Goal: Information Seeking & Learning: Check status

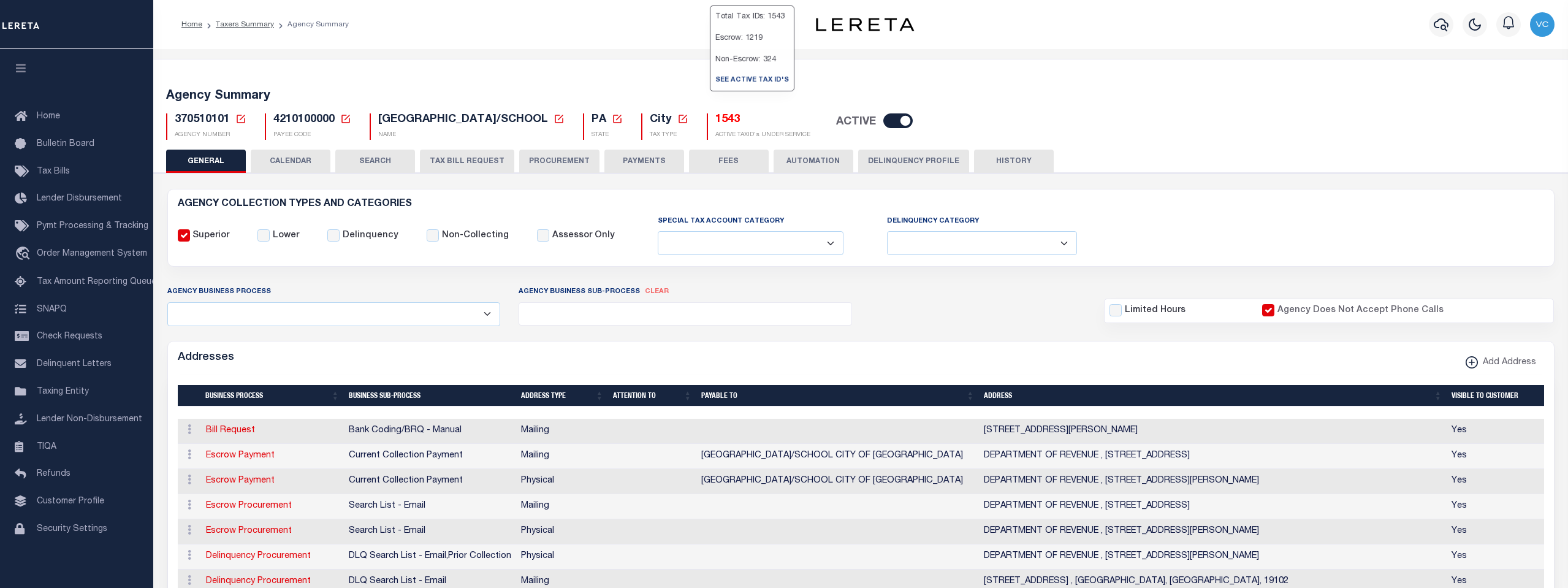
select select
click at [719, 118] on h5 "1543" at bounding box center [763, 120] width 95 height 13
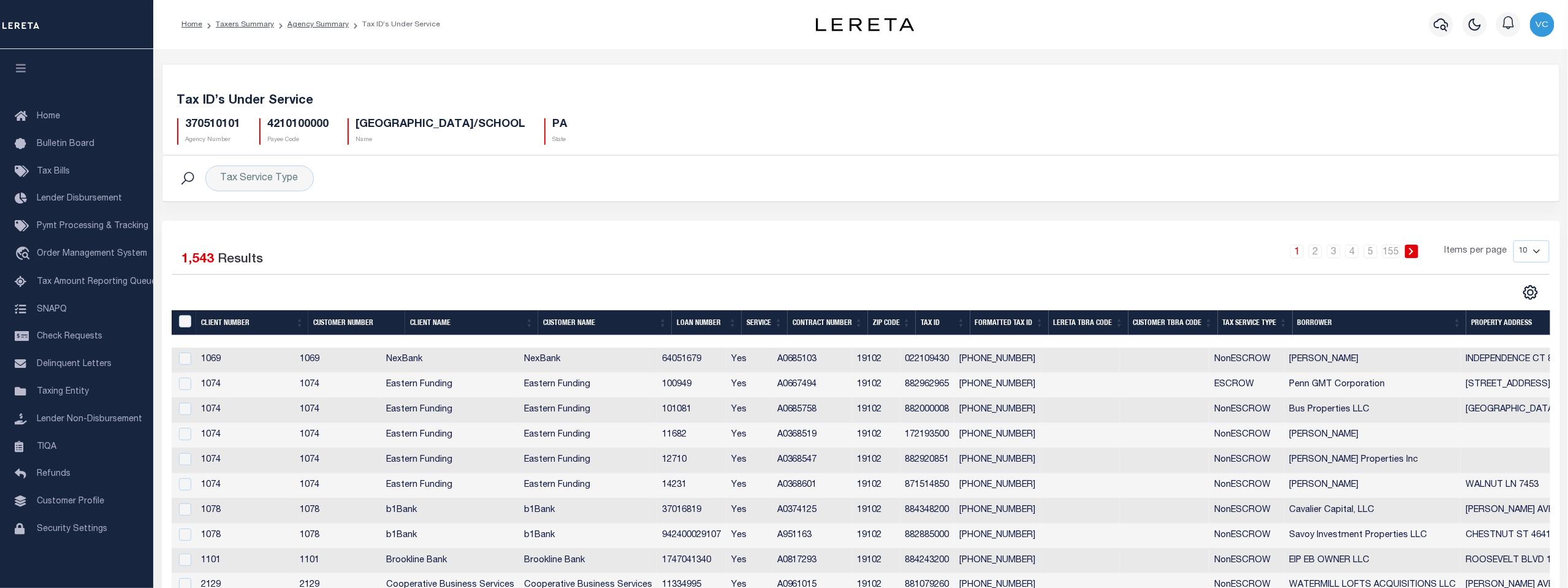
click at [1238, 323] on th "Tax Service Type" at bounding box center [1255, 323] width 75 height 25
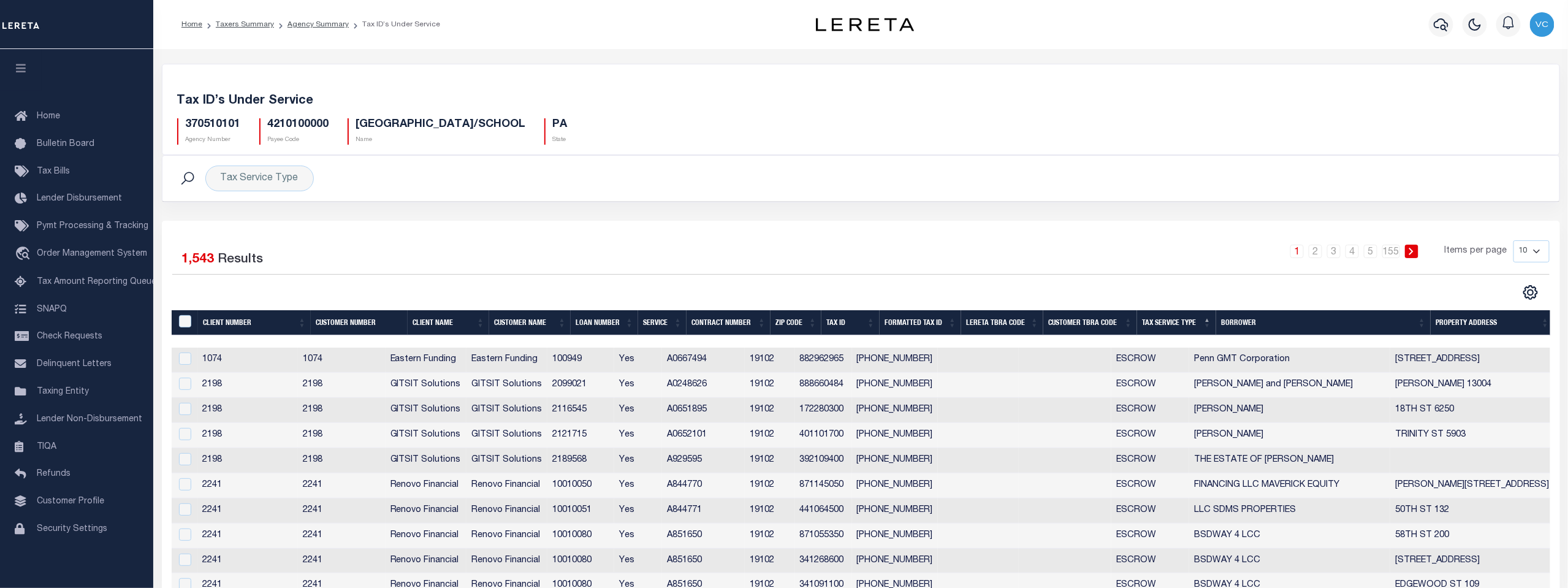
click at [913, 319] on th "Formatted Tax ID" at bounding box center [921, 323] width 82 height 25
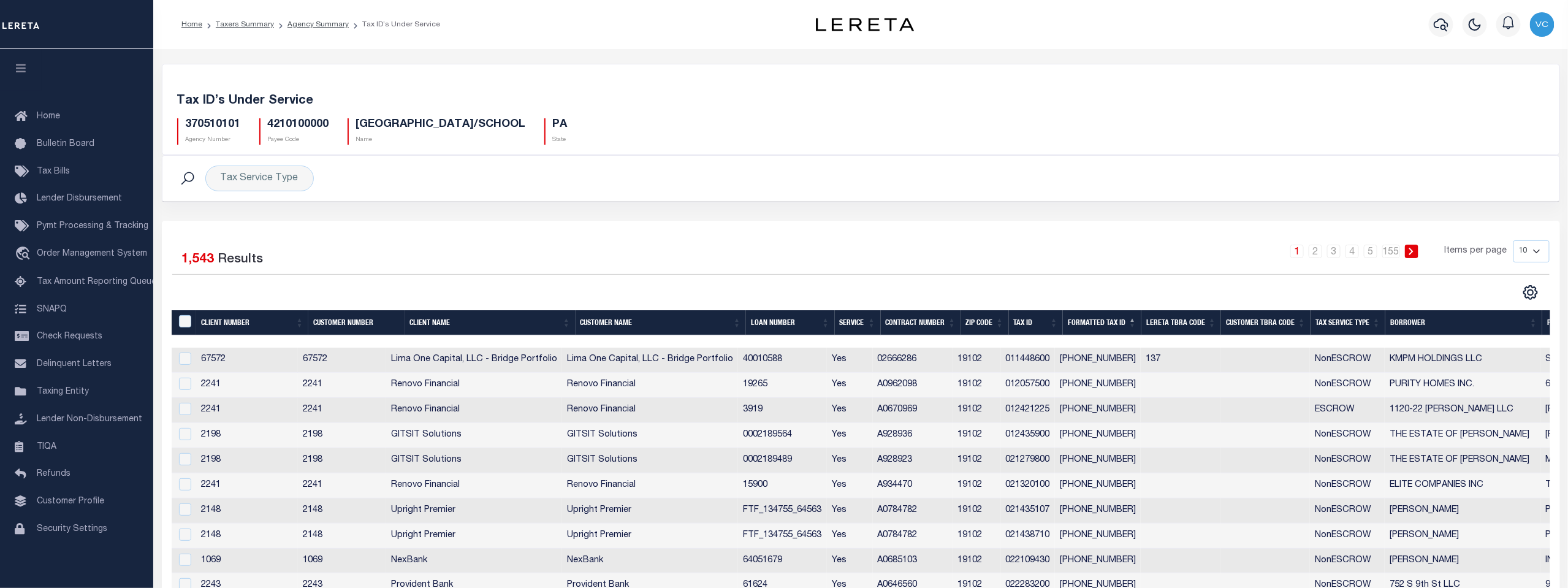
click at [1023, 322] on th "Tax ID" at bounding box center [1035, 323] width 54 height 25
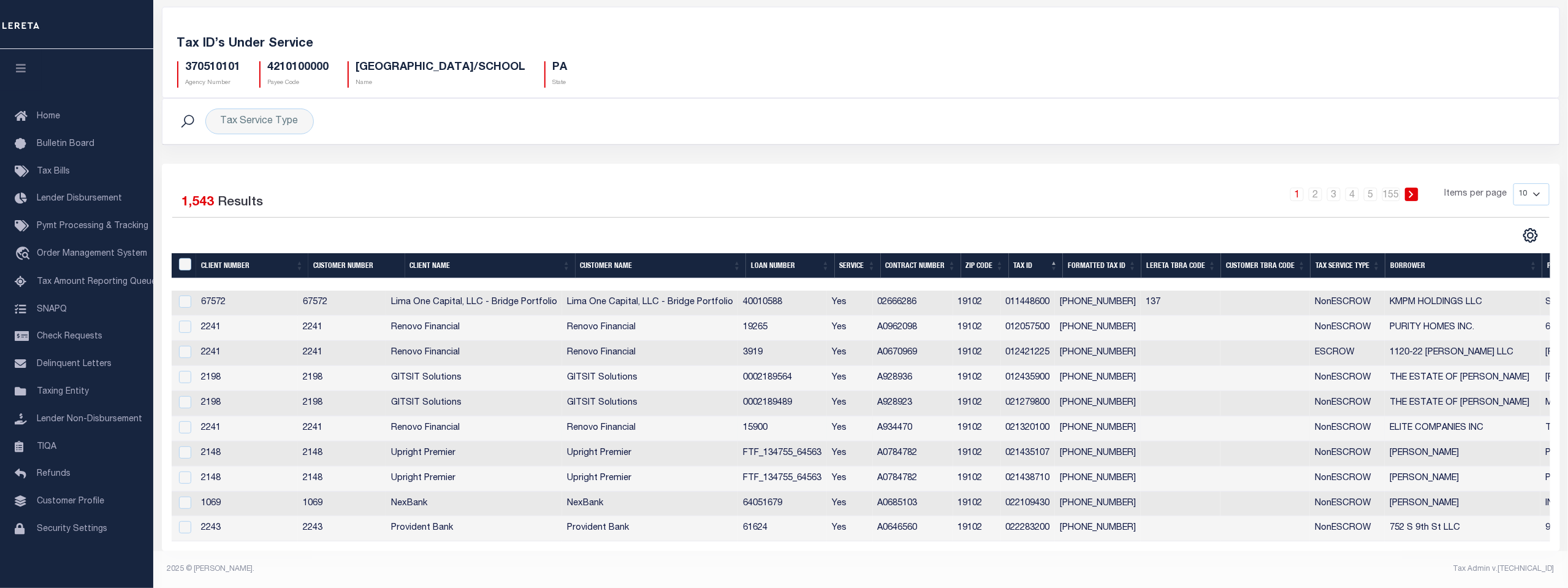
scroll to position [63, 0]
click at [1537, 189] on select "10 25 50 100" at bounding box center [1532, 194] width 36 height 22
select select "100"
click at [1514, 183] on select "10 25 50 100" at bounding box center [1532, 194] width 36 height 22
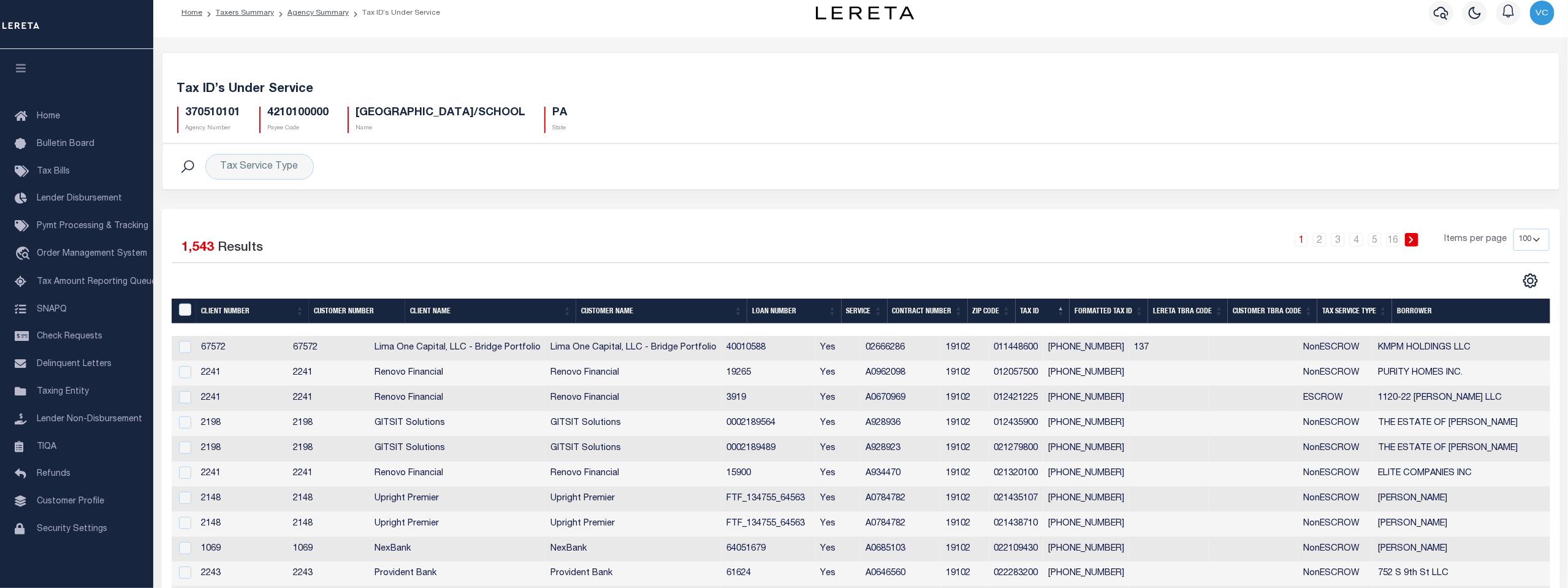
scroll to position [0, 0]
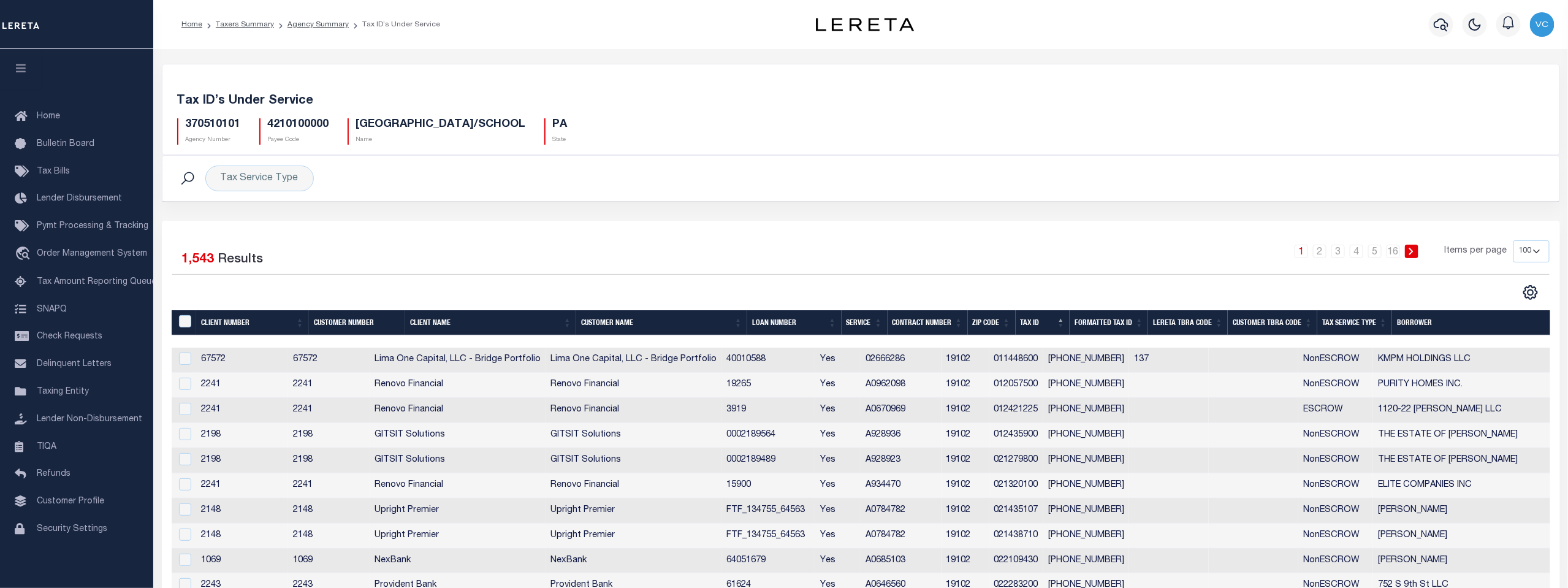
click at [186, 176] on icon at bounding box center [187, 178] width 16 height 16
click at [234, 174] on div "Tax Service Type" at bounding box center [260, 179] width 109 height 26
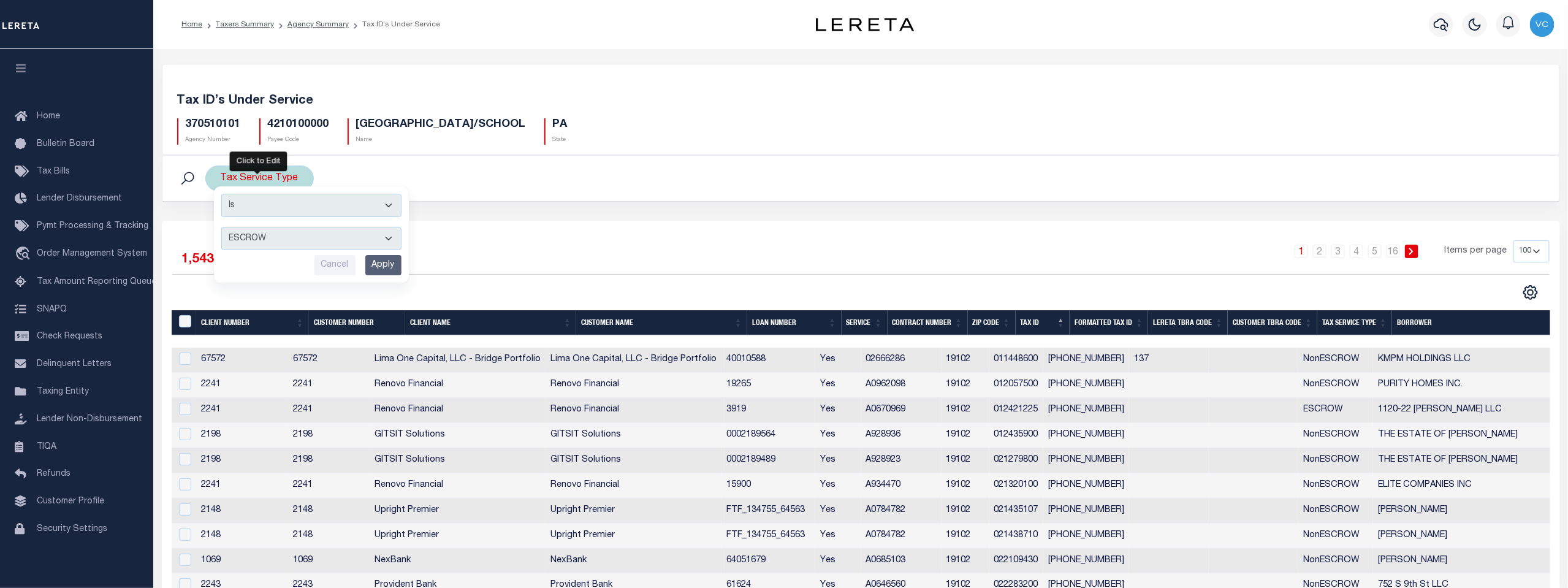
click at [381, 260] on input "Apply" at bounding box center [383, 265] width 36 height 20
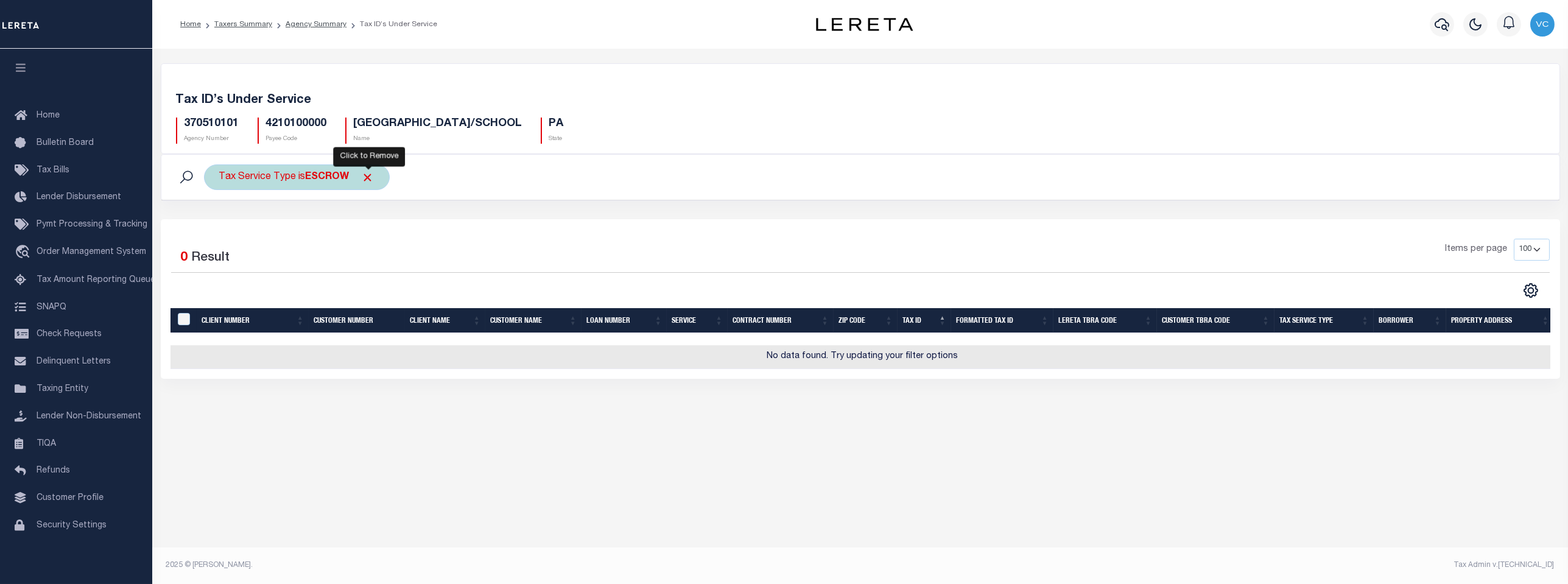
click at [367, 178] on span "Click to Remove" at bounding box center [368, 177] width 13 height 13
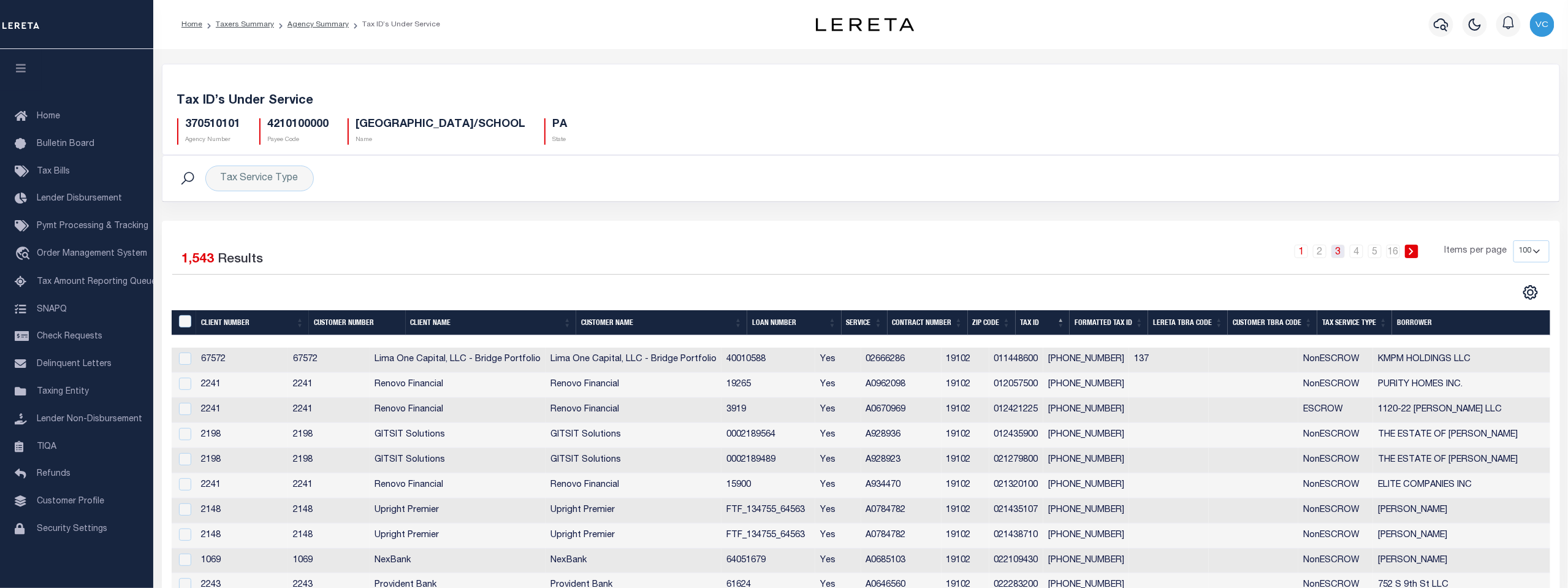
click at [1340, 252] on link "3" at bounding box center [1338, 252] width 13 height 13
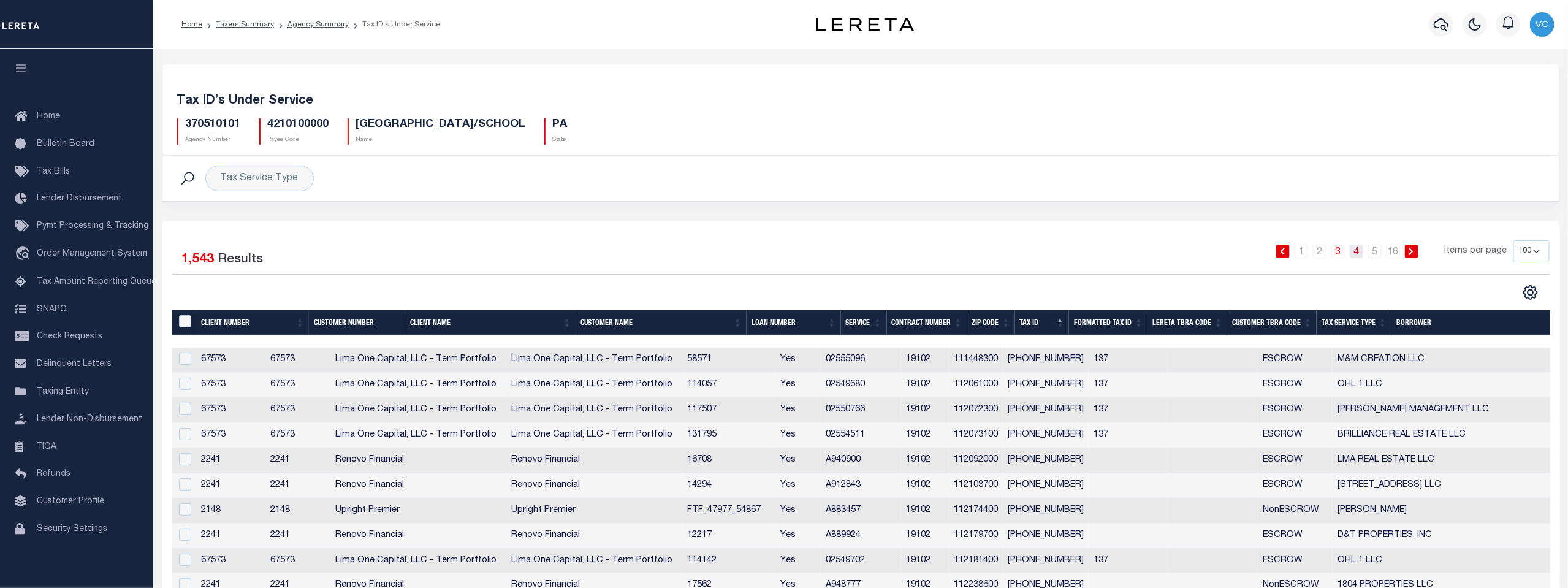
click at [1363, 249] on link "4" at bounding box center [1357, 252] width 13 height 13
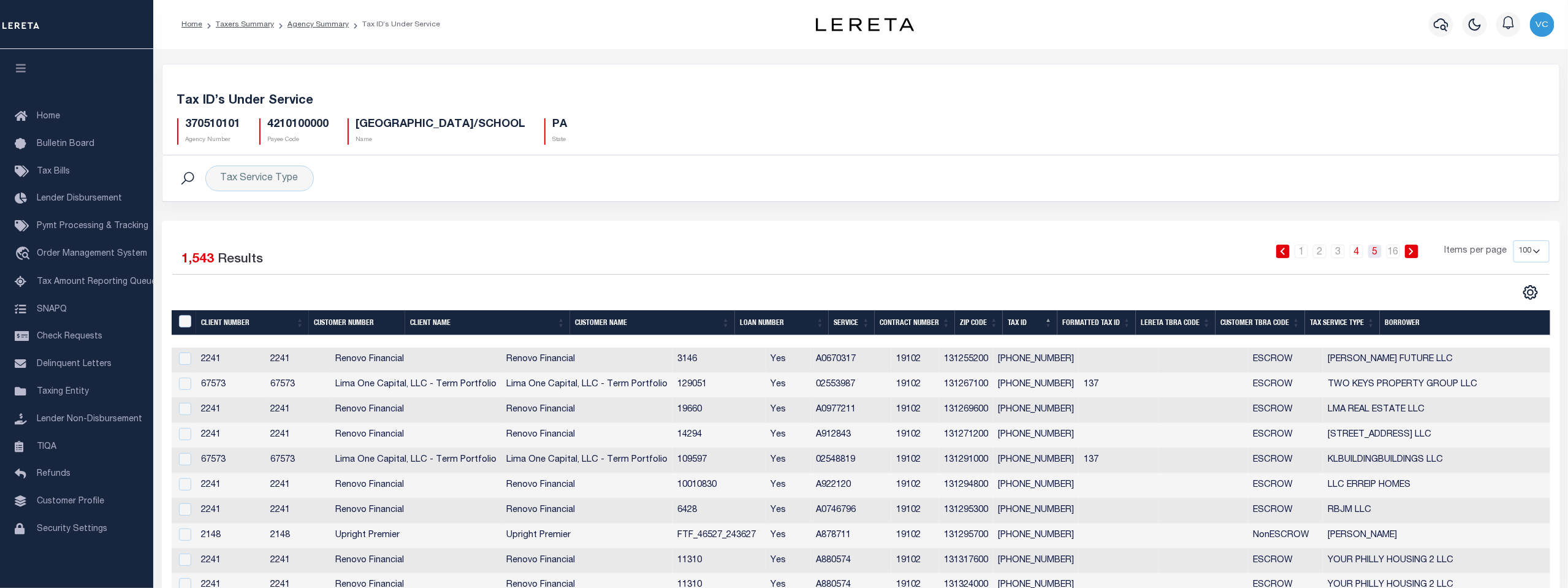
click at [1374, 249] on link "5" at bounding box center [1375, 252] width 13 height 13
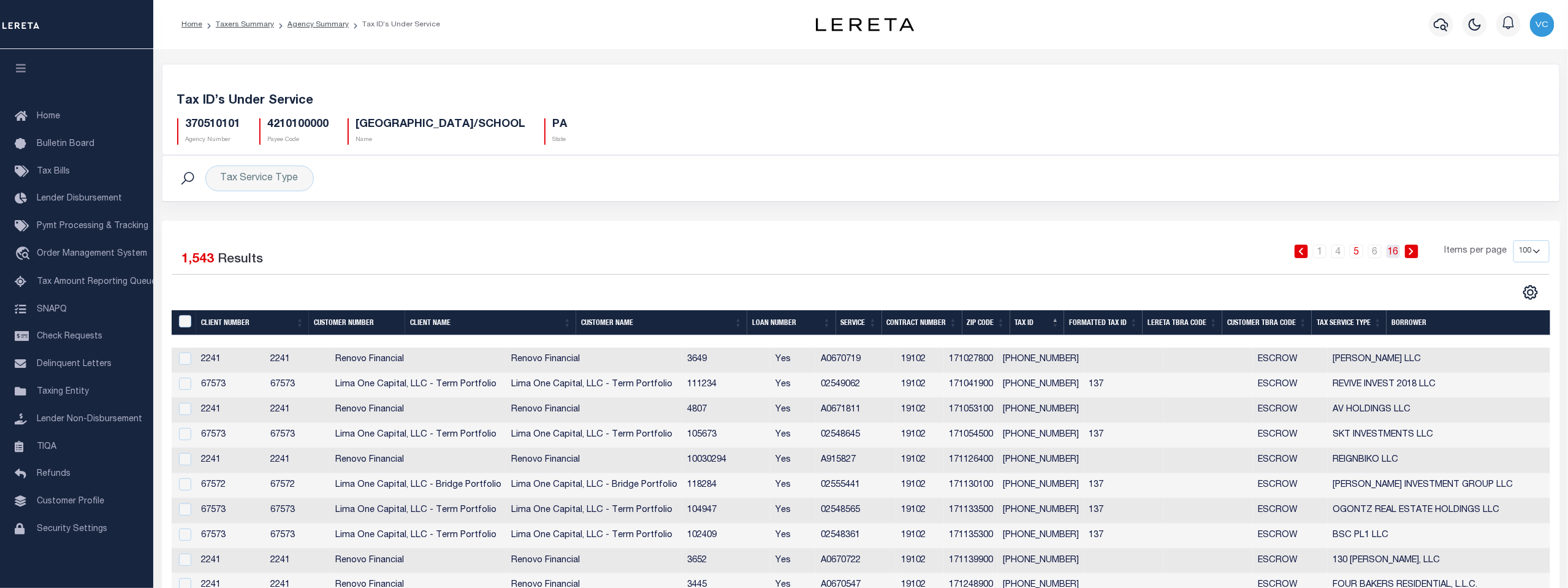
click at [1395, 249] on link "16" at bounding box center [1393, 252] width 13 height 13
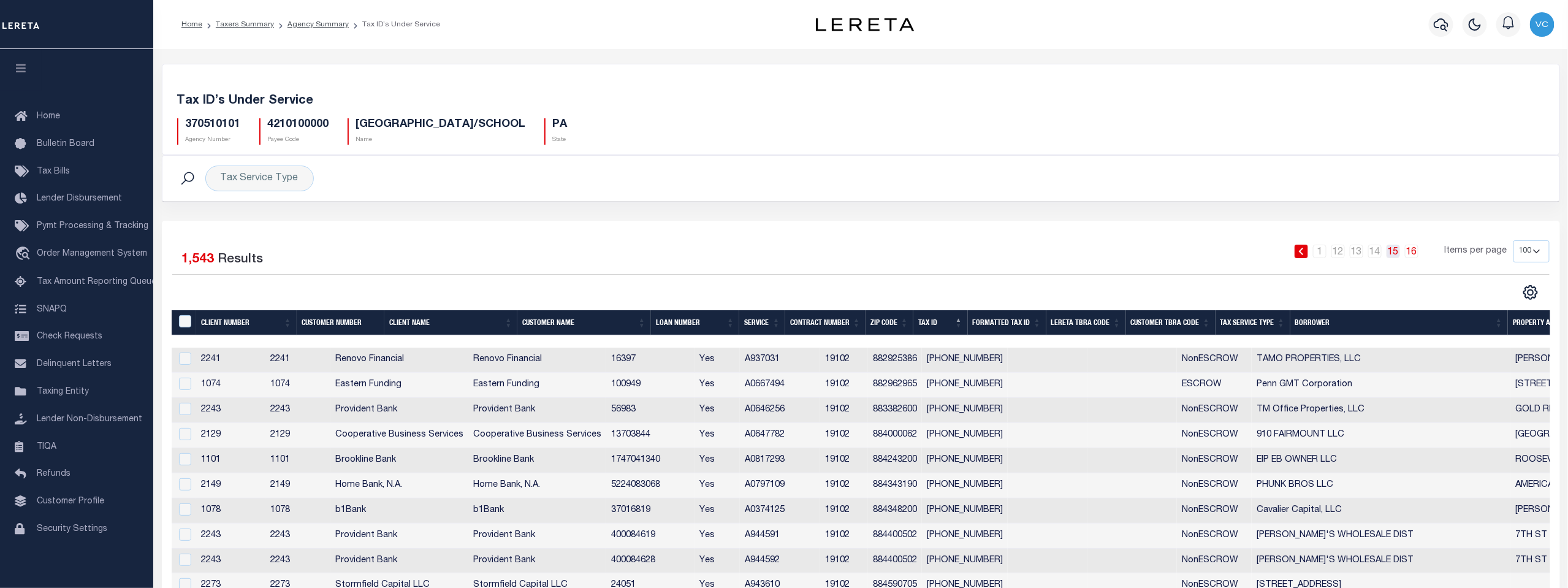
click at [1395, 248] on link "15" at bounding box center [1393, 252] width 13 height 13
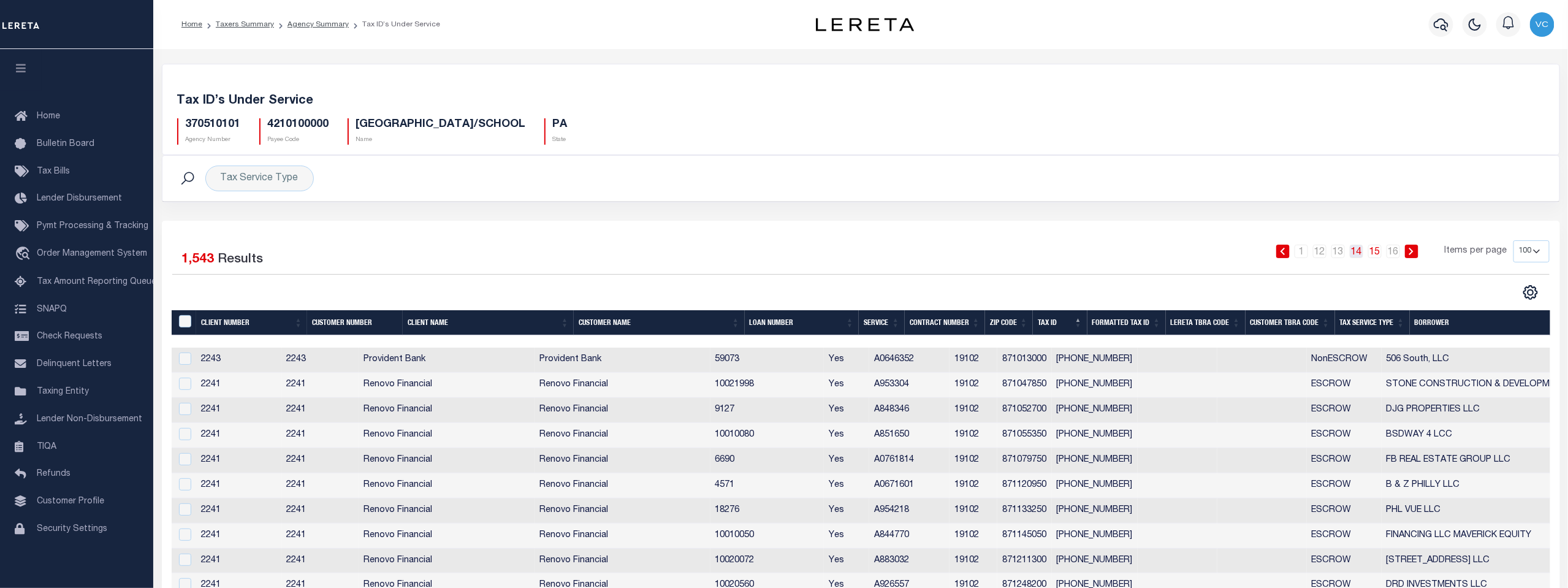
click at [1358, 249] on link "14" at bounding box center [1357, 252] width 13 height 13
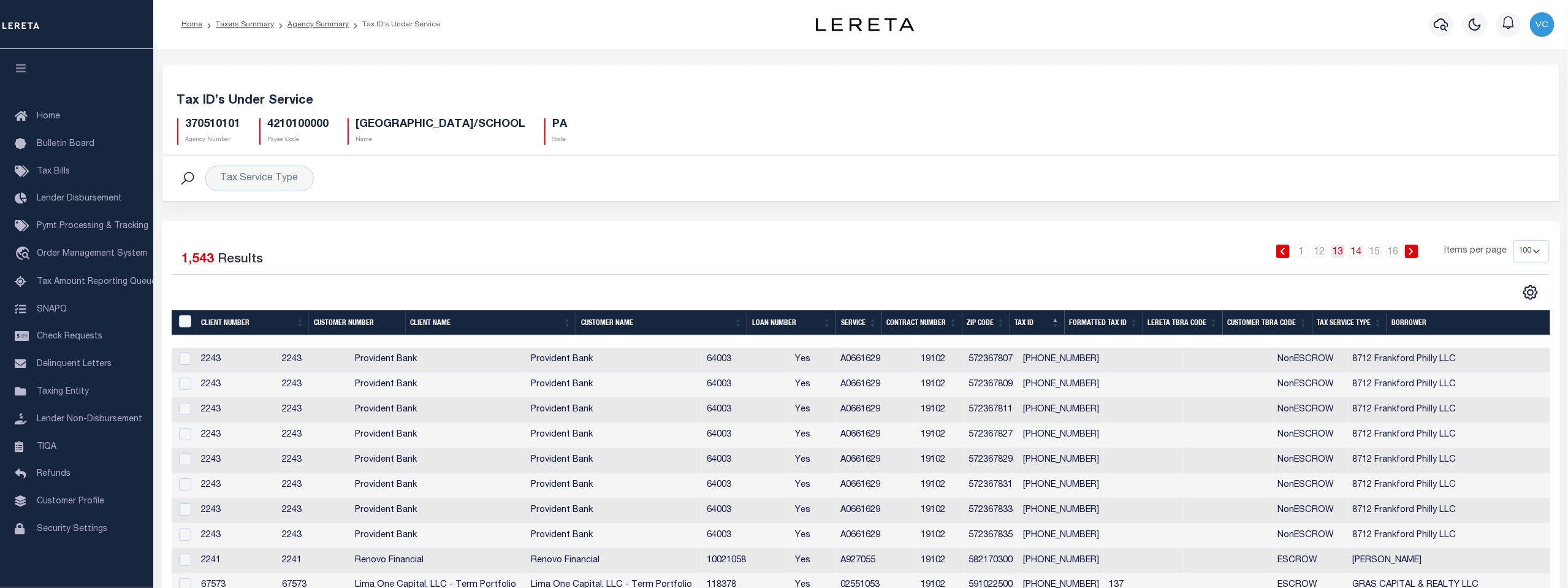
click at [1341, 252] on link "13" at bounding box center [1338, 252] width 13 height 13
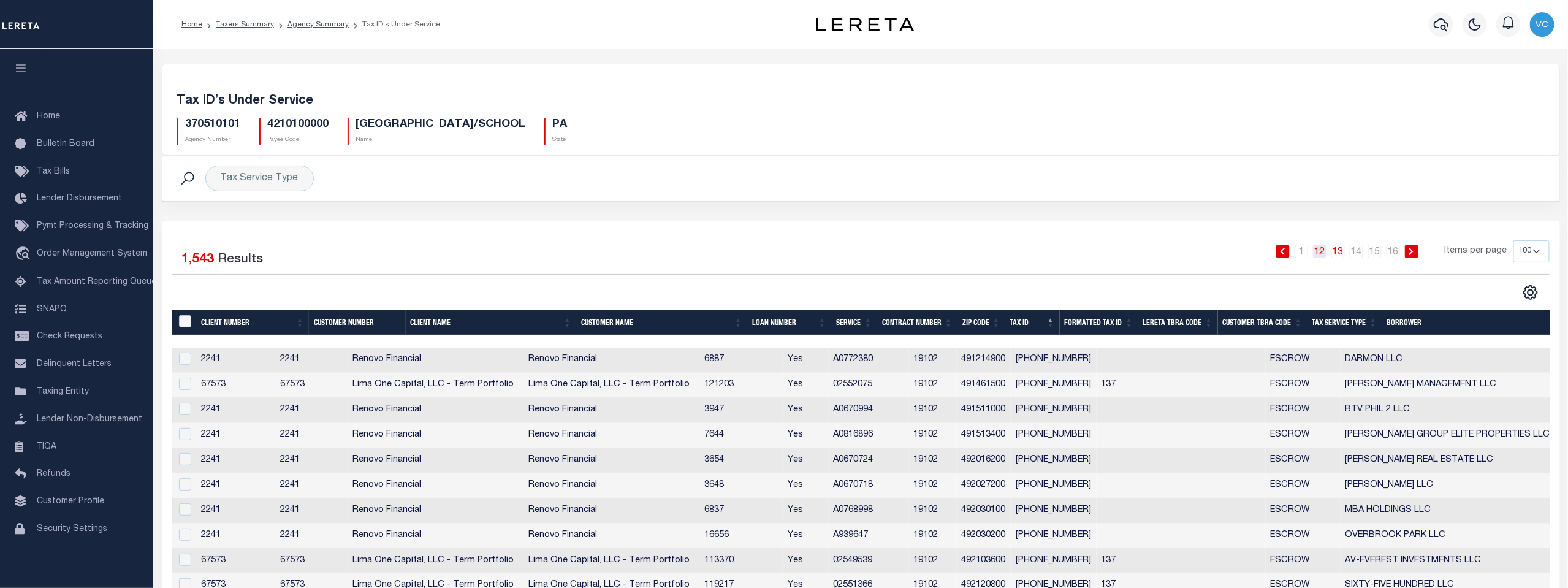
click at [1324, 249] on link "12" at bounding box center [1320, 252] width 13 height 13
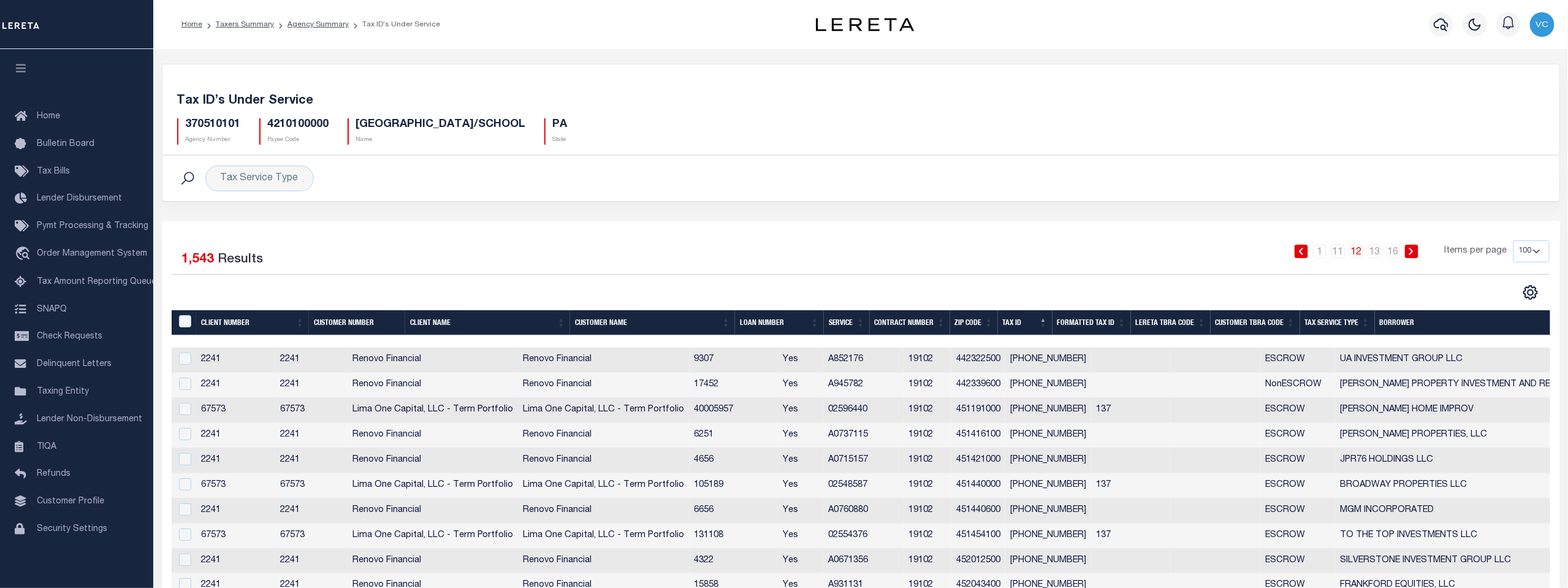
click at [903, 325] on th "Contract Number" at bounding box center [910, 323] width 80 height 25
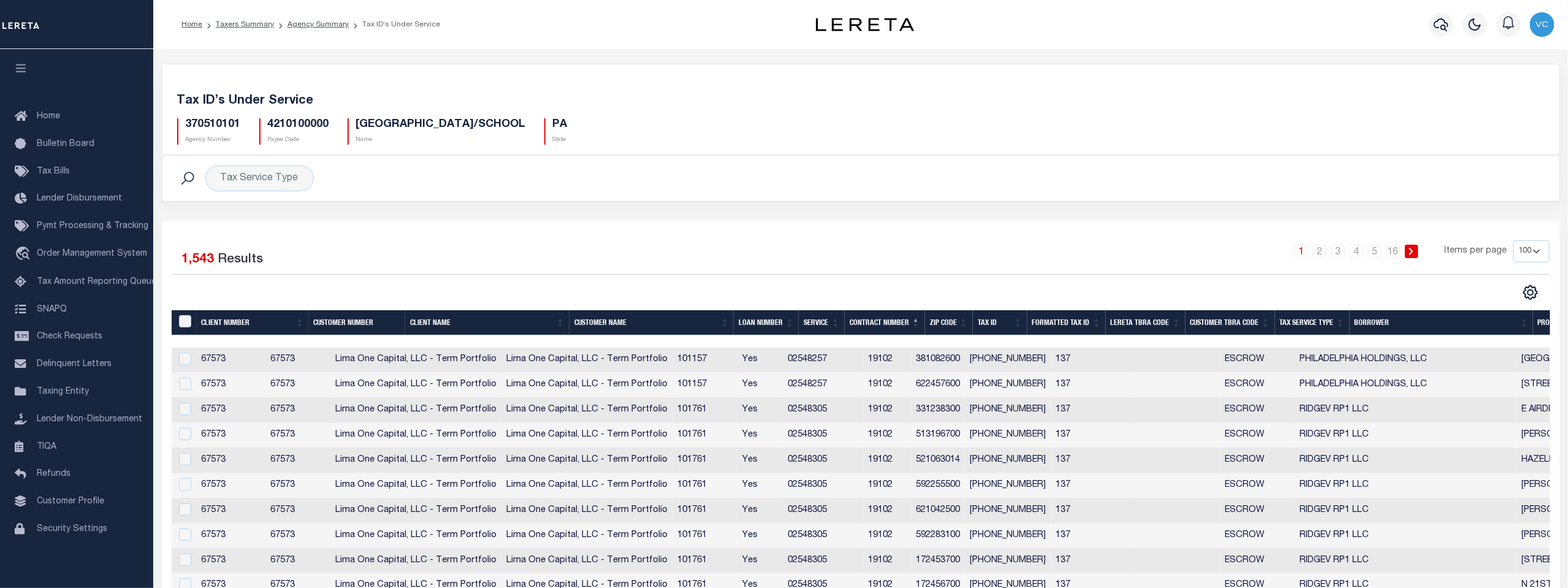
click at [989, 318] on th "Tax ID" at bounding box center [1000, 323] width 54 height 25
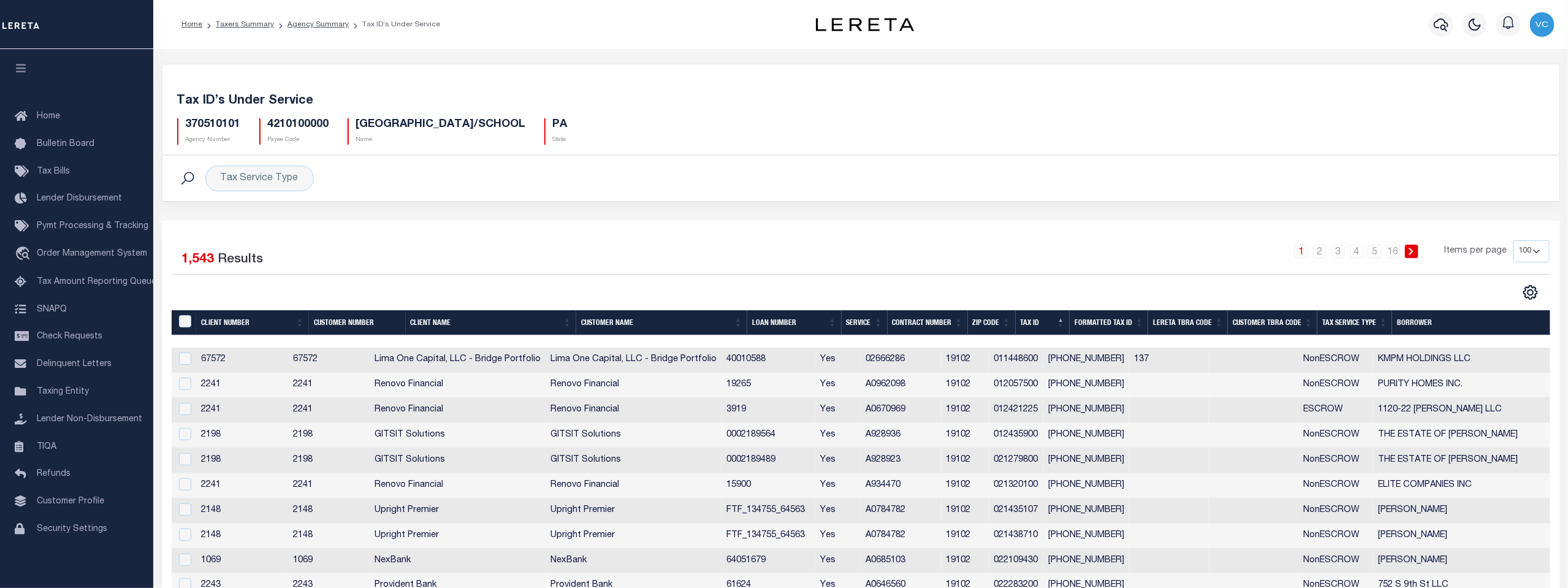
click at [1343, 318] on th "Tax Service Type" at bounding box center [1355, 323] width 75 height 25
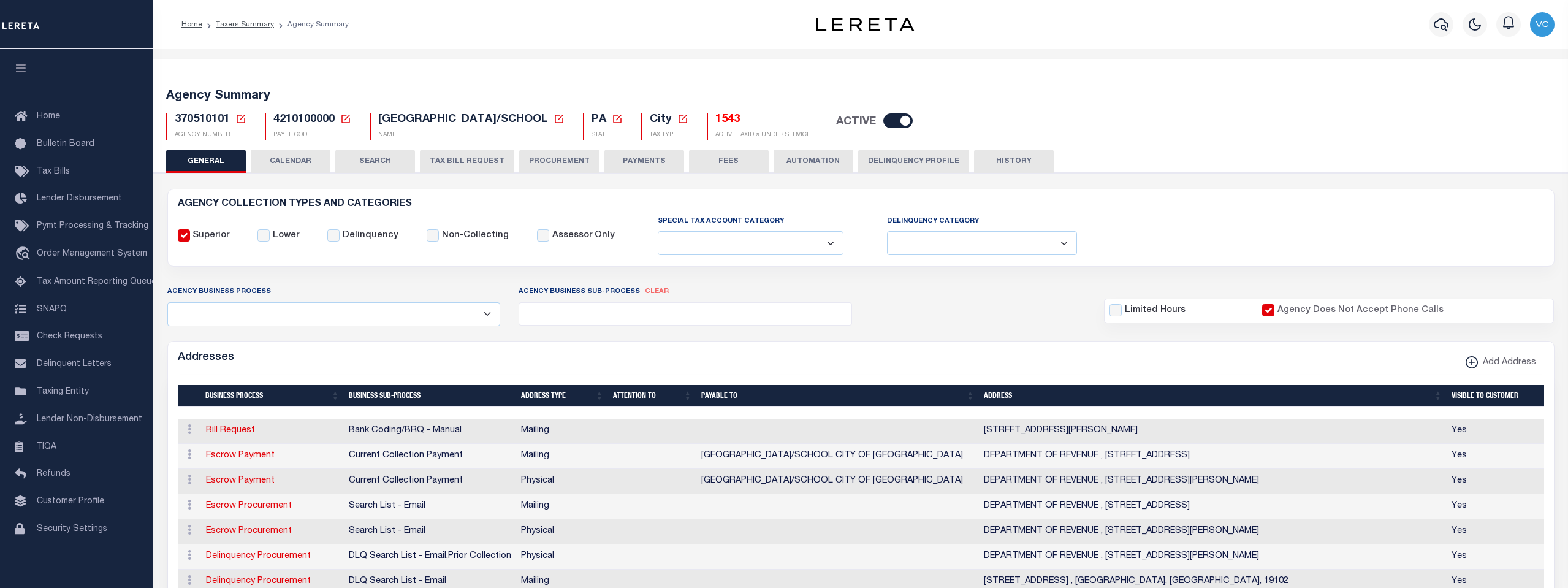
select select
click at [376, 165] on button "SEARCH" at bounding box center [375, 161] width 80 height 23
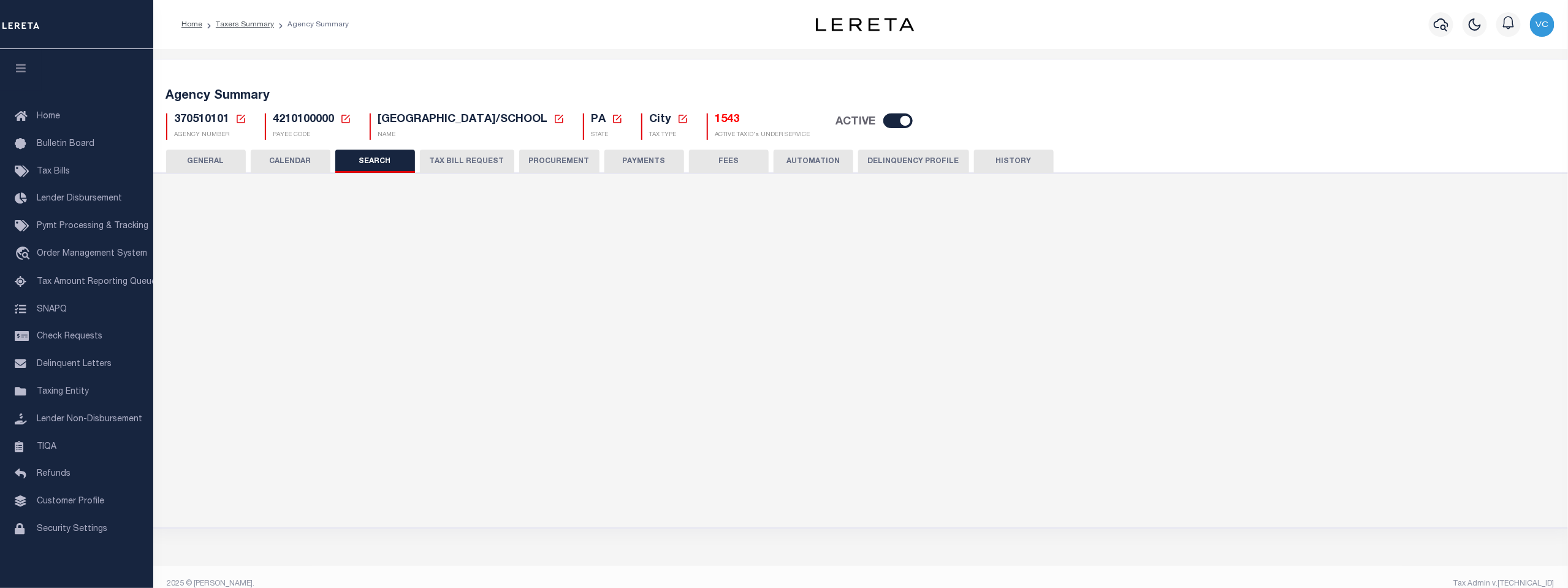
checkbox input "false"
type input "0"
type input "14000"
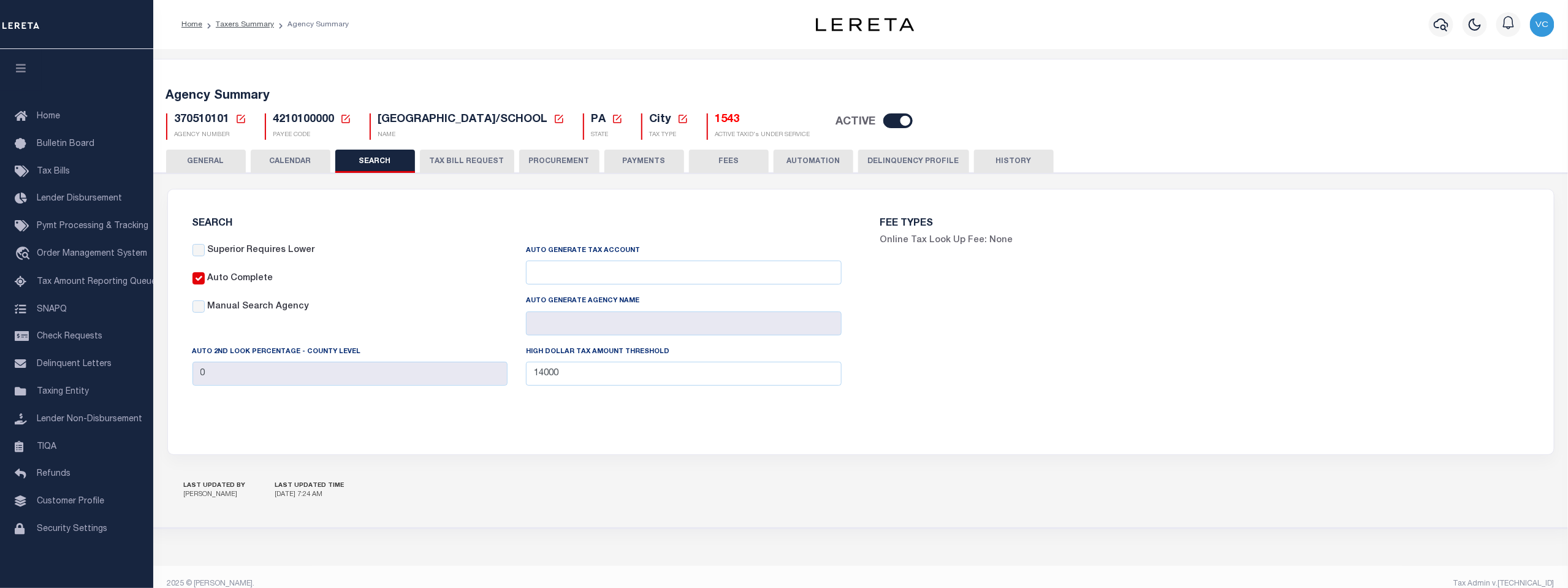
click at [457, 162] on button "TAX BILL REQUEST" at bounding box center [466, 161] width 94 height 23
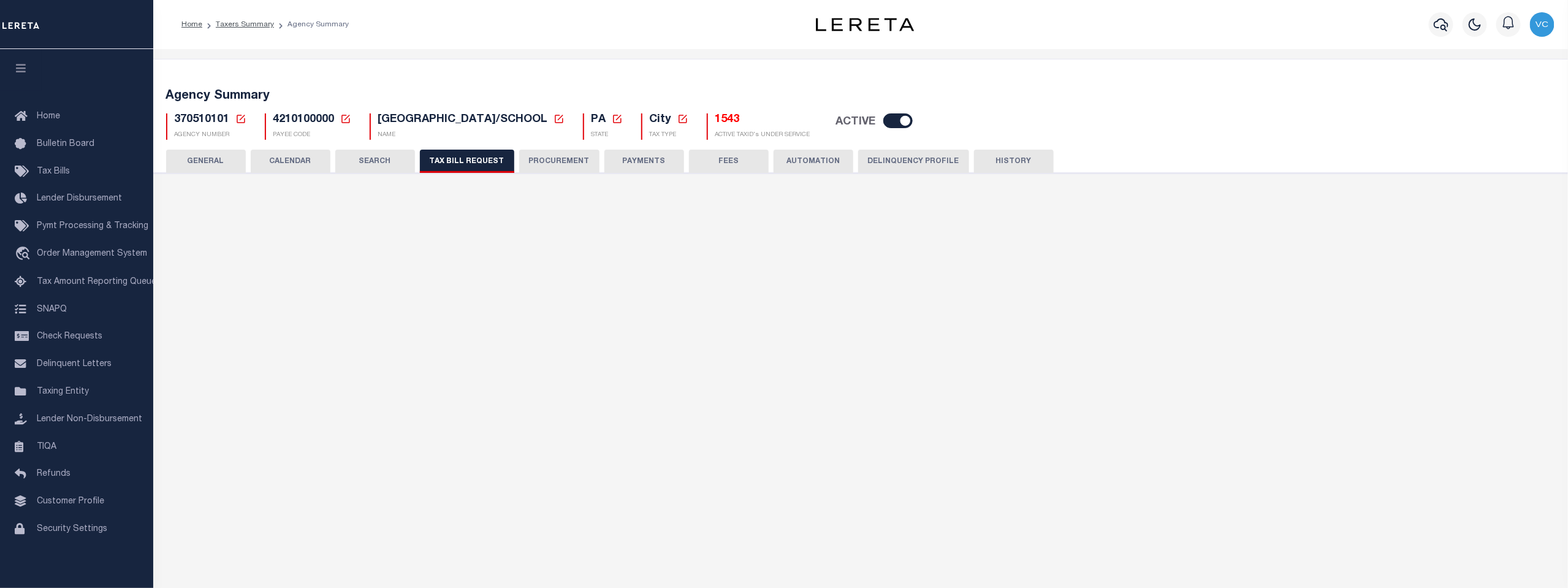
select select "27"
select select "22"
select select "true"
select select "13"
select select "1"
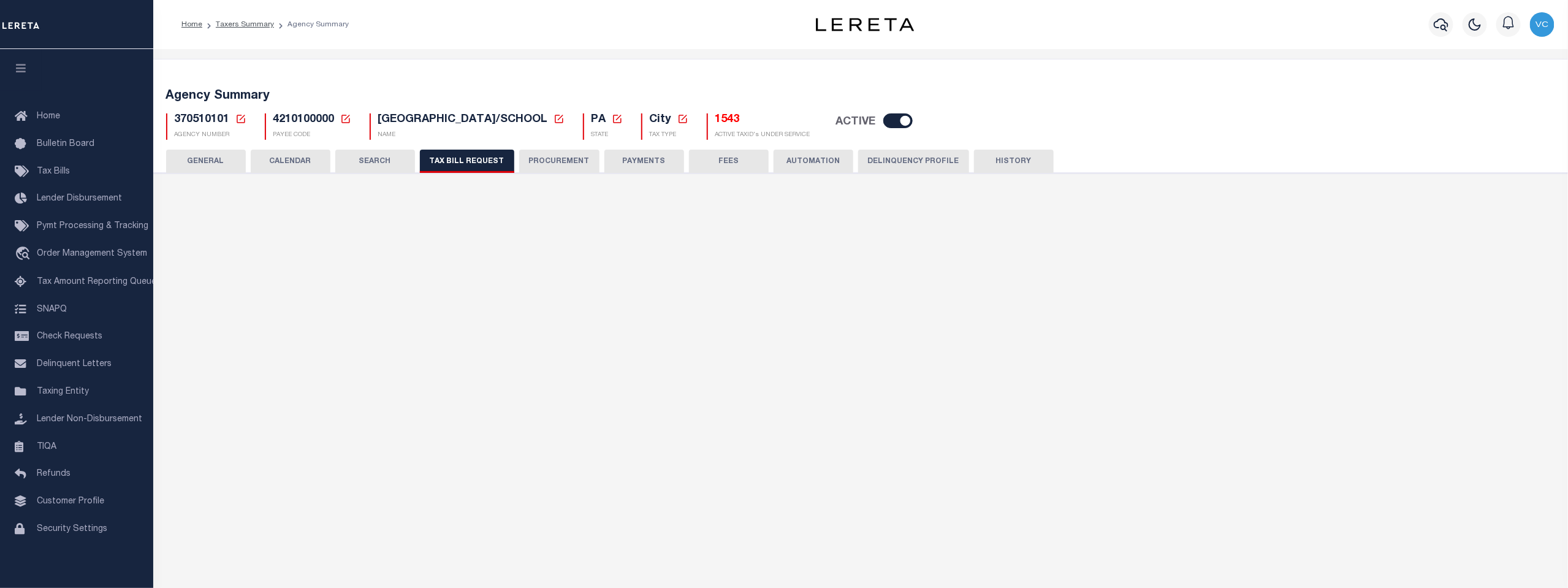
type input "137"
select select
select select "1"
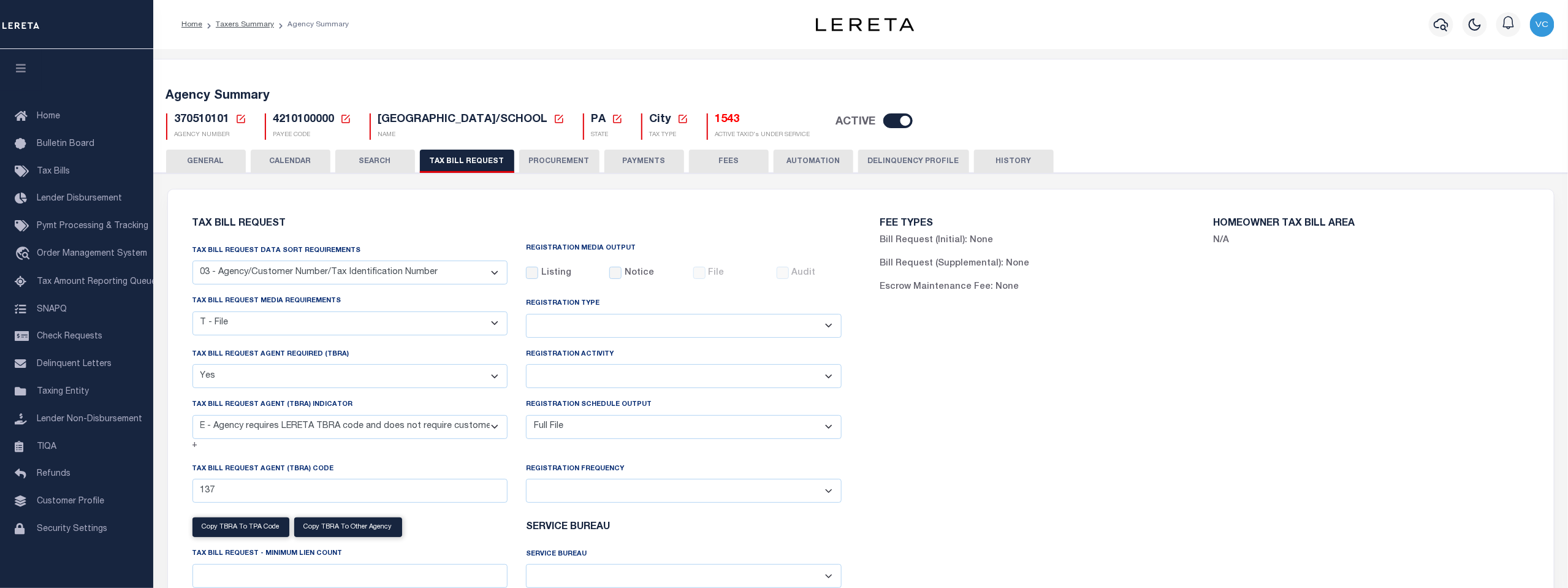
click at [718, 121] on h5 "1543" at bounding box center [763, 120] width 95 height 13
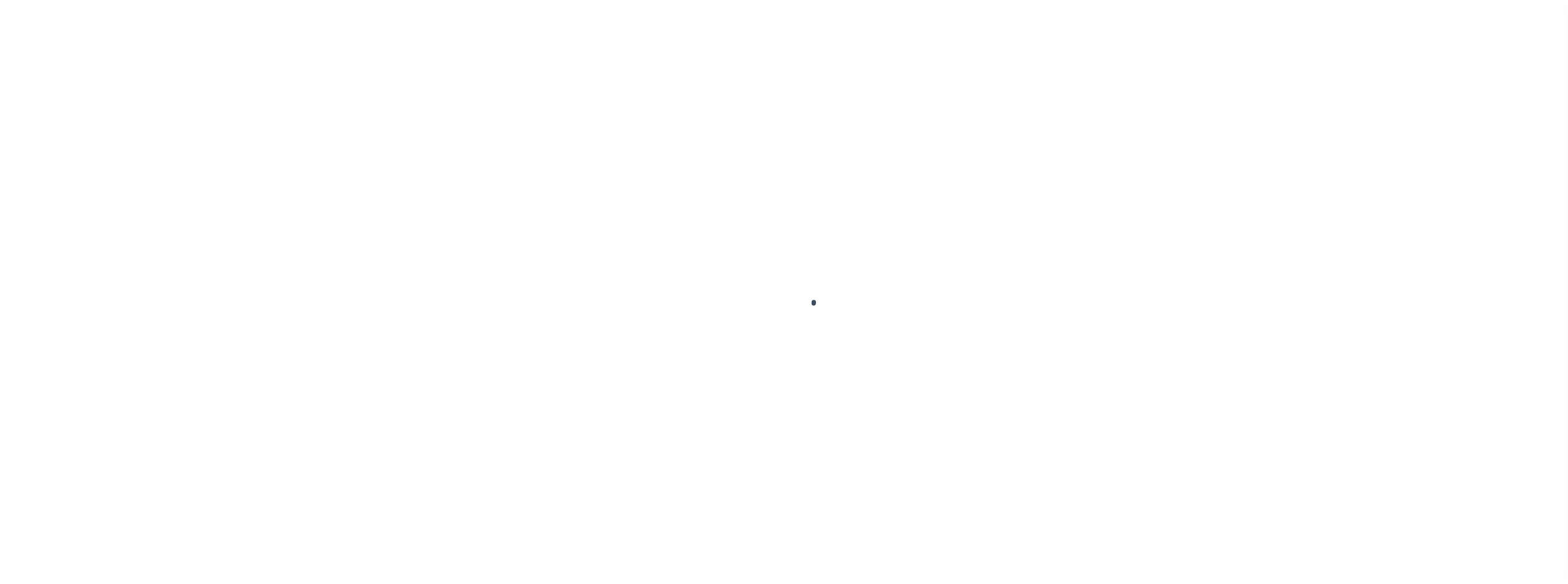
select select "100"
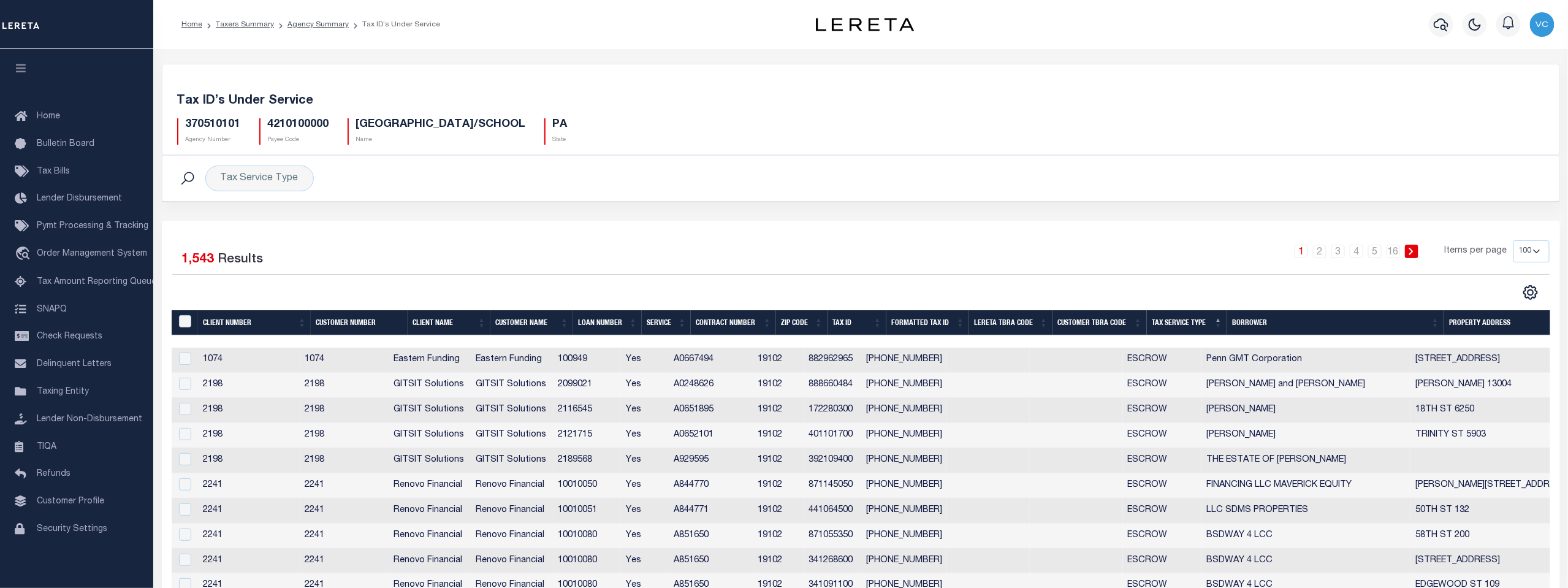
click at [841, 320] on th "Tax ID" at bounding box center [857, 323] width 59 height 25
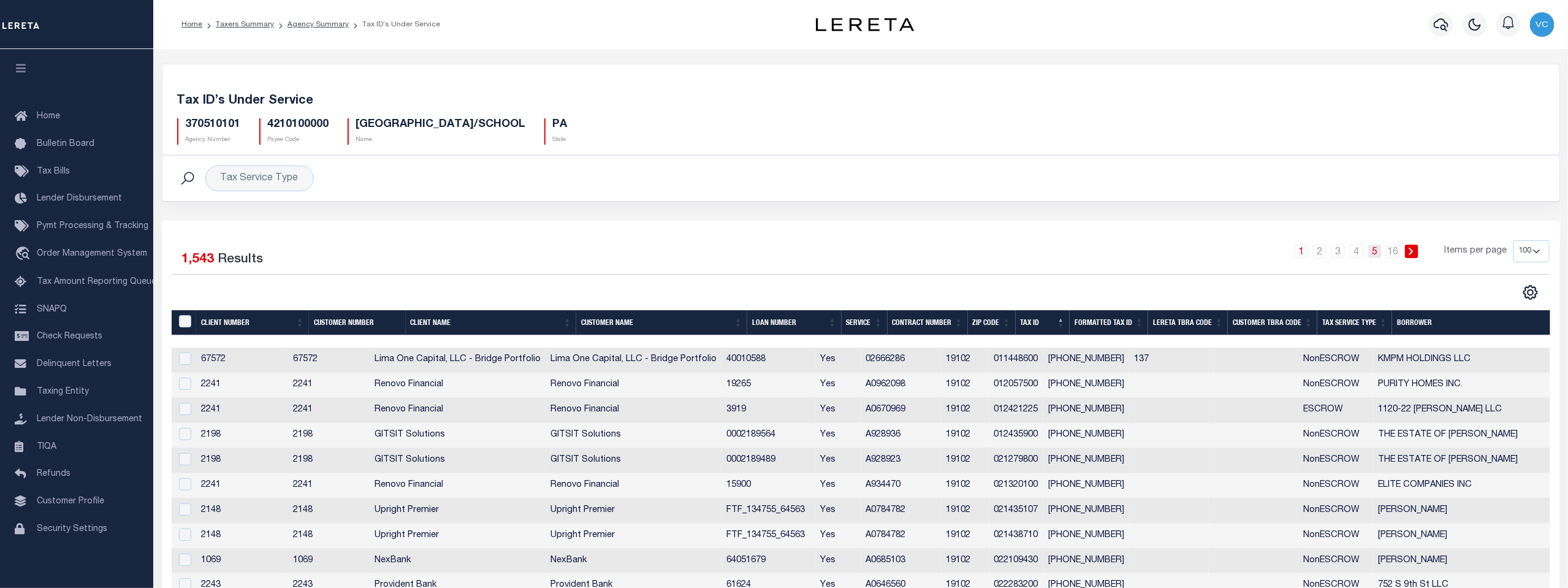
click at [1378, 253] on link "5" at bounding box center [1375, 252] width 13 height 13
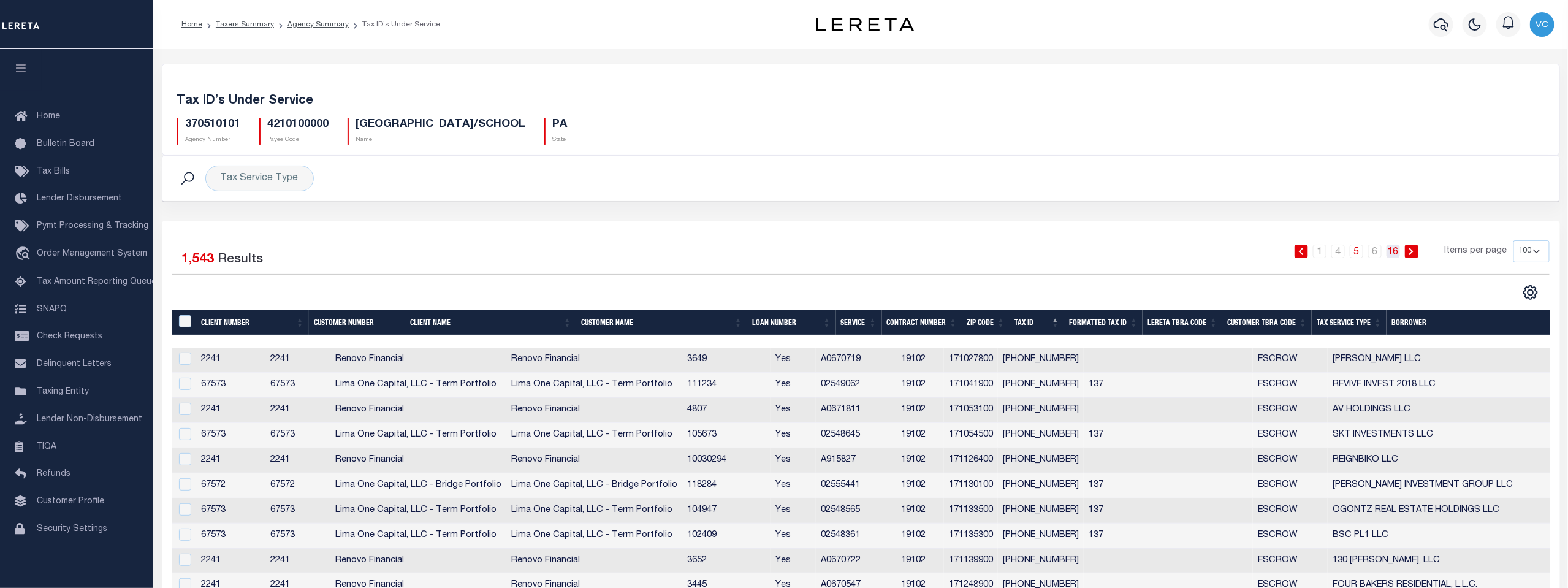
click at [1393, 254] on link "16" at bounding box center [1393, 252] width 13 height 13
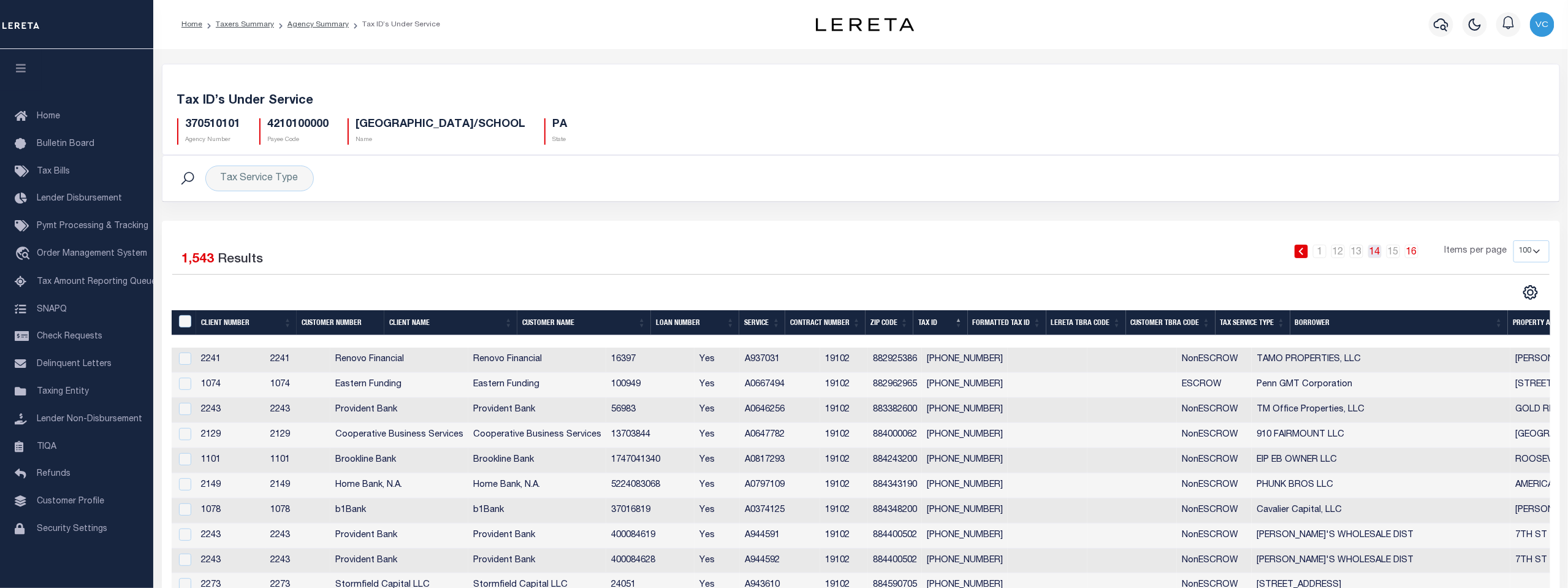
click at [1378, 252] on link "14" at bounding box center [1375, 252] width 13 height 13
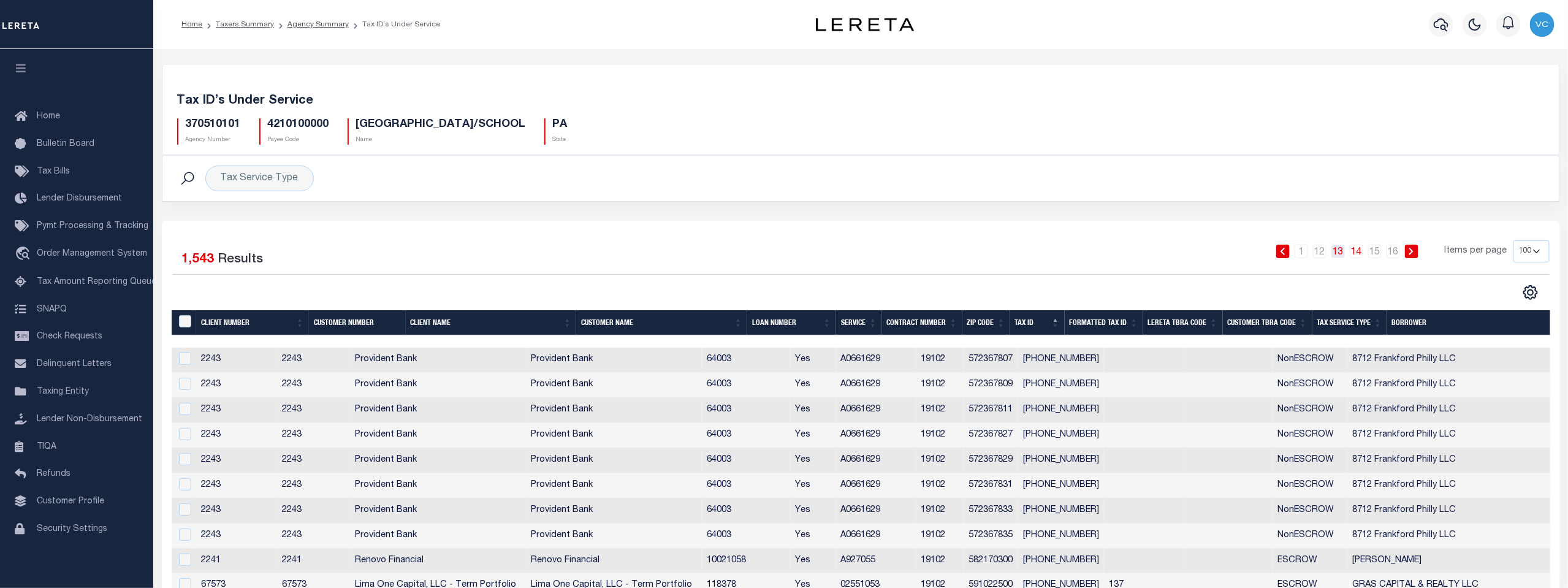
click at [1340, 250] on link "13" at bounding box center [1338, 252] width 13 height 13
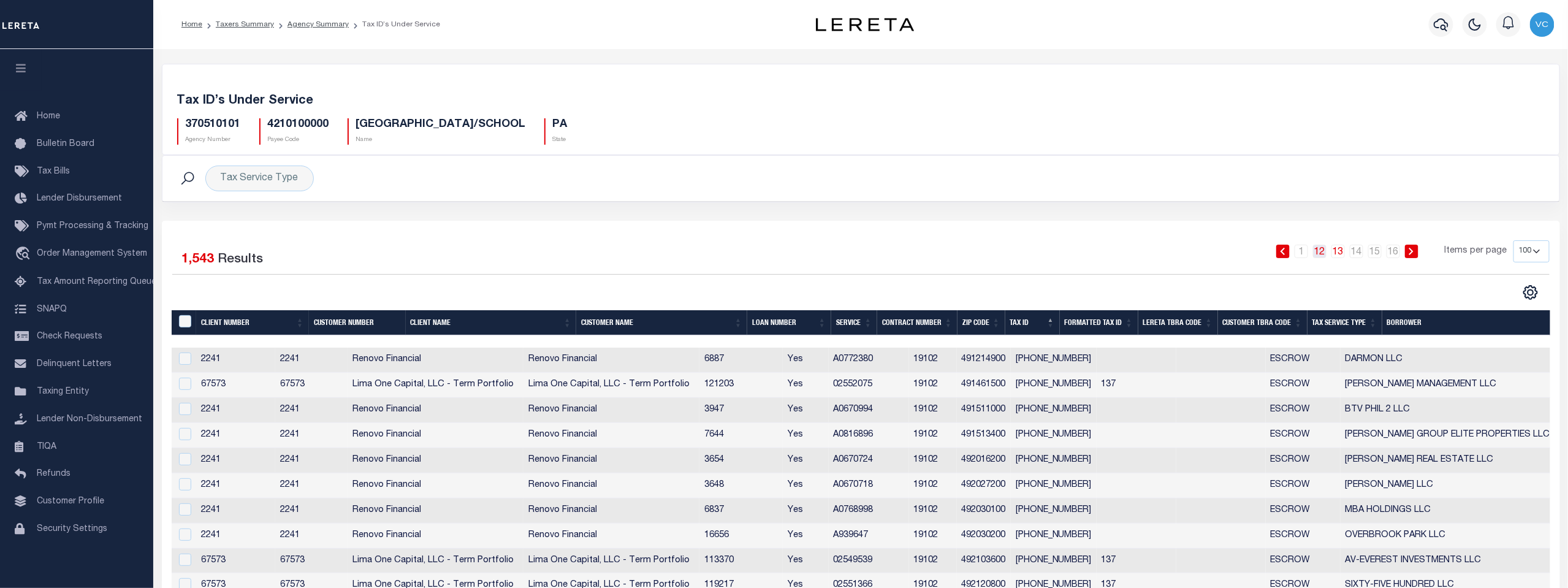
click at [1320, 250] on link "12" at bounding box center [1320, 252] width 13 height 13
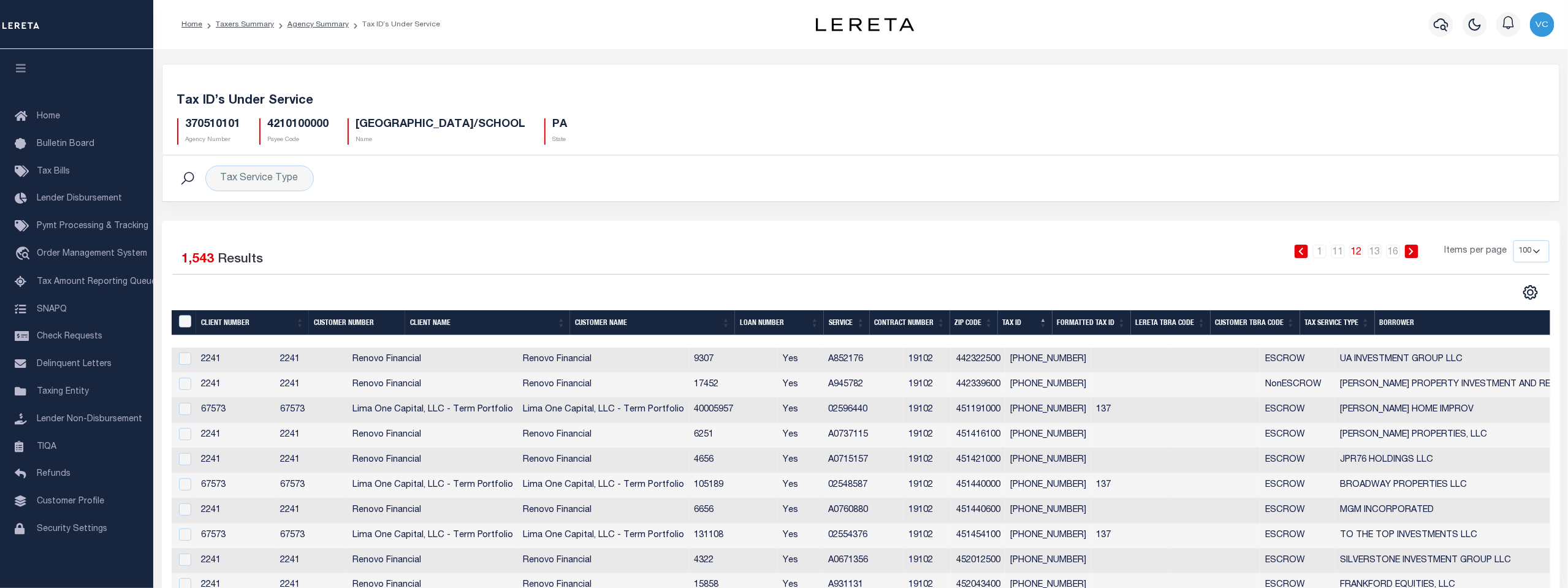
click at [1303, 251] on icon at bounding box center [1301, 252] width 4 height 7
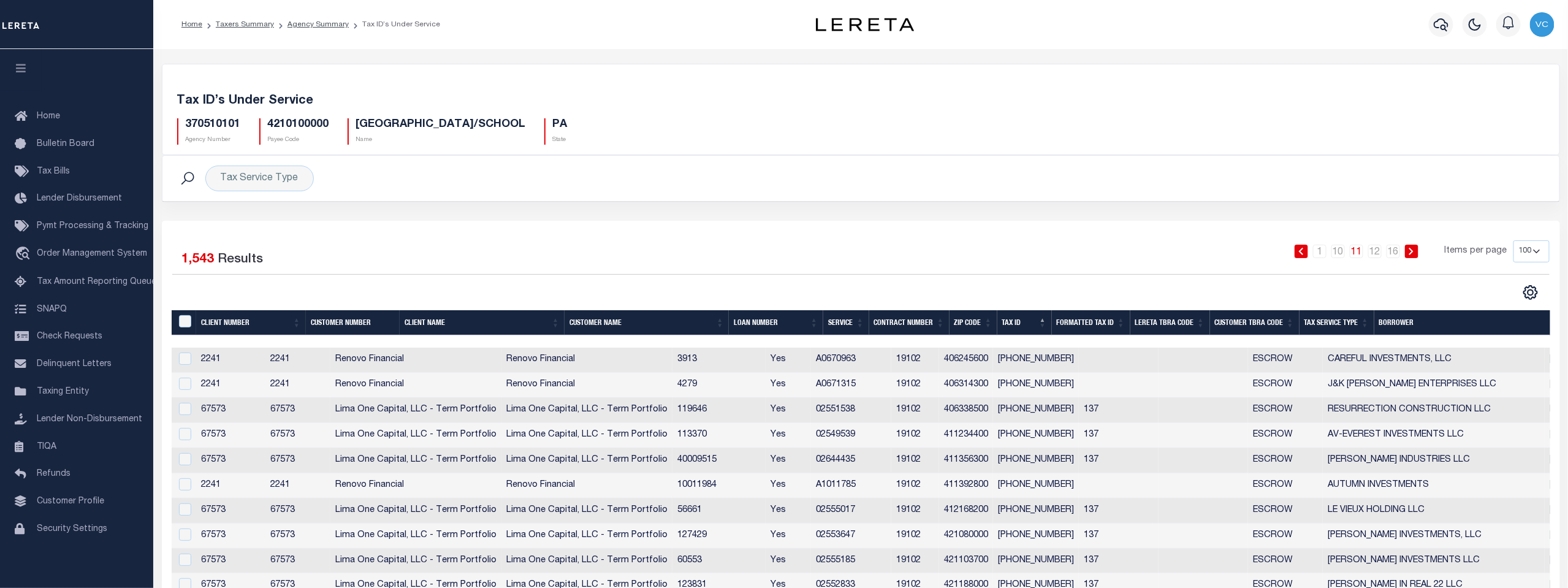
click at [1303, 251] on icon at bounding box center [1301, 252] width 4 height 7
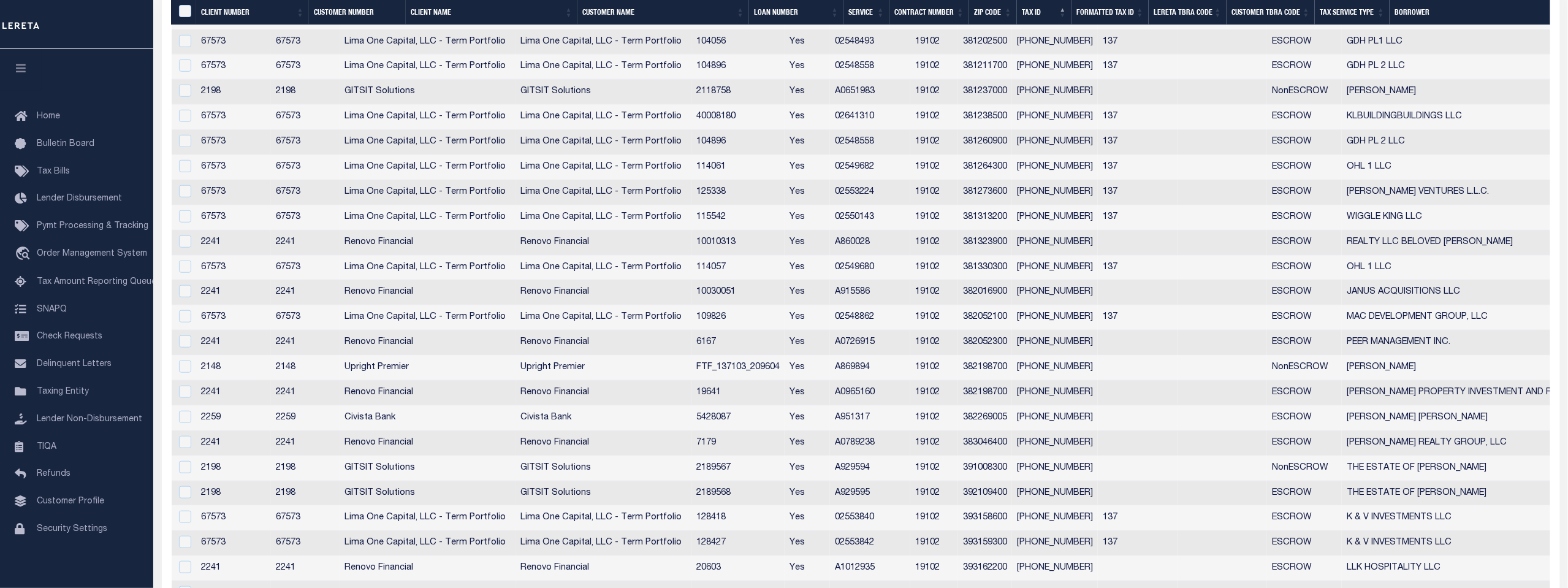
scroll to position [613, 0]
